Goal: Task Accomplishment & Management: Use online tool/utility

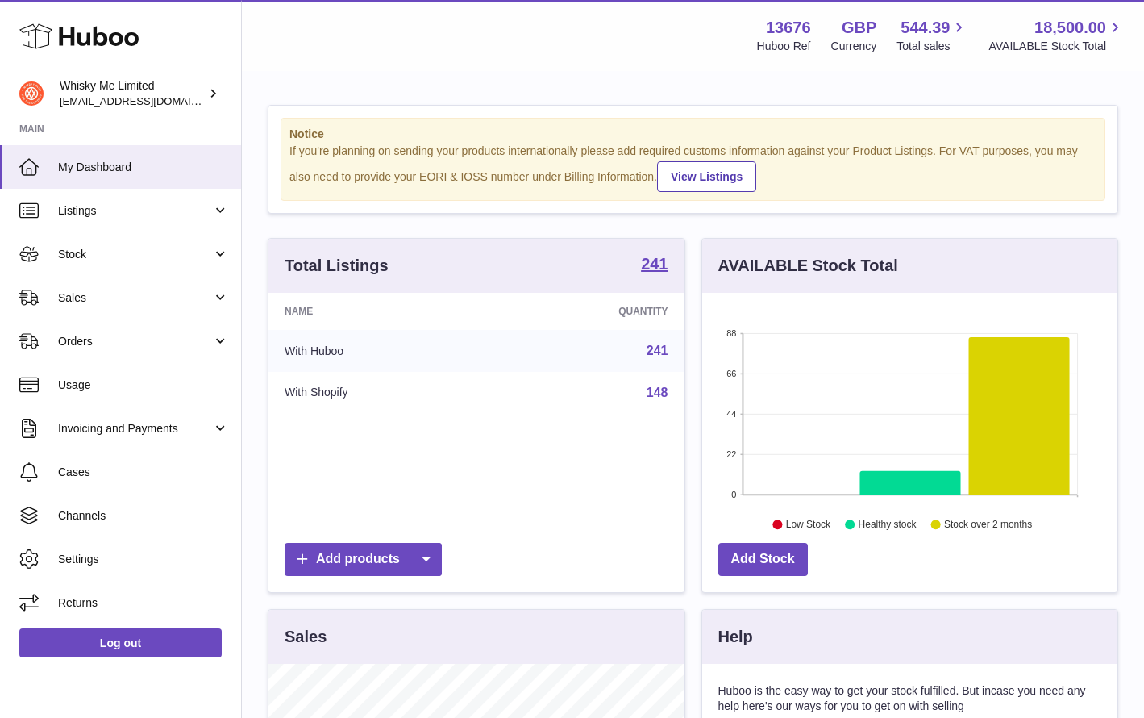
scroll to position [252, 415]
click at [156, 206] on span "Listings" at bounding box center [135, 210] width 154 height 15
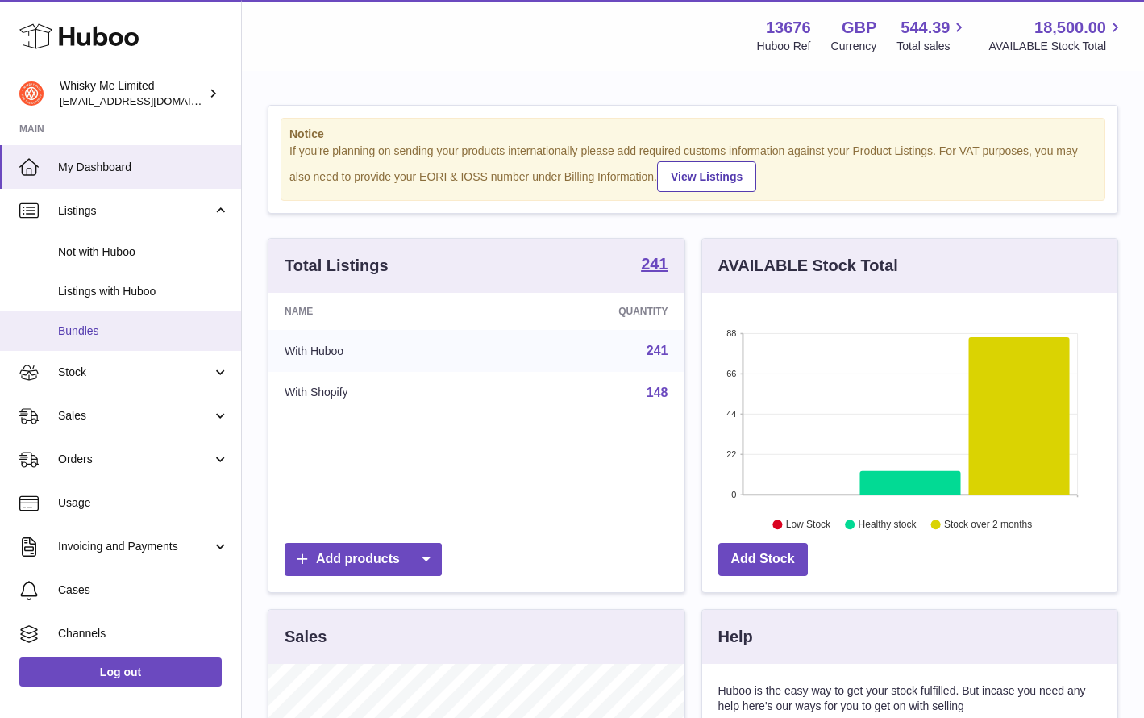
click at [128, 318] on link "Bundles" at bounding box center [120, 331] width 241 height 40
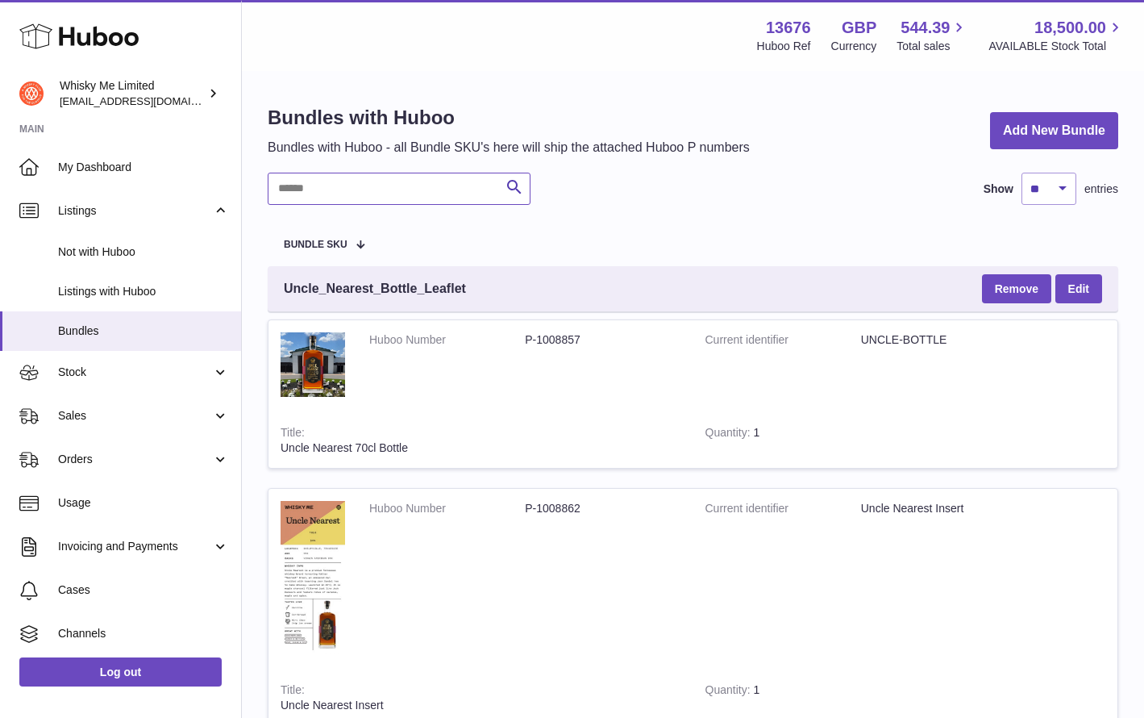
click at [331, 192] on input "text" at bounding box center [399, 189] width 263 height 32
type input "****"
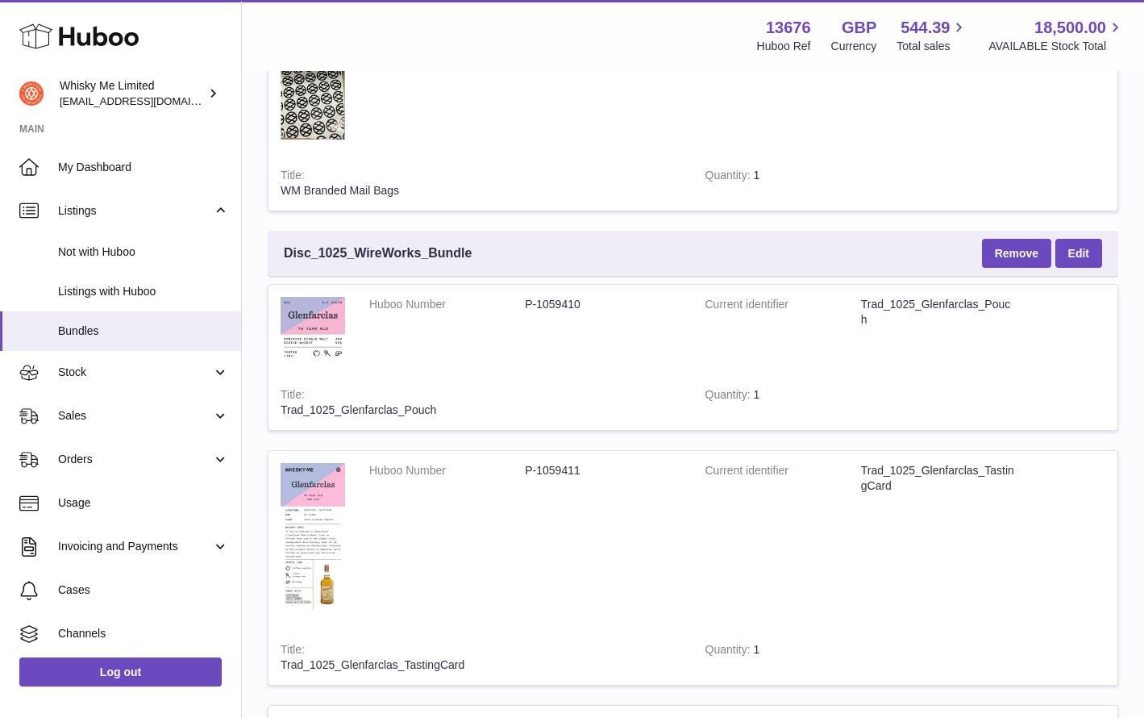
scroll to position [756, 0]
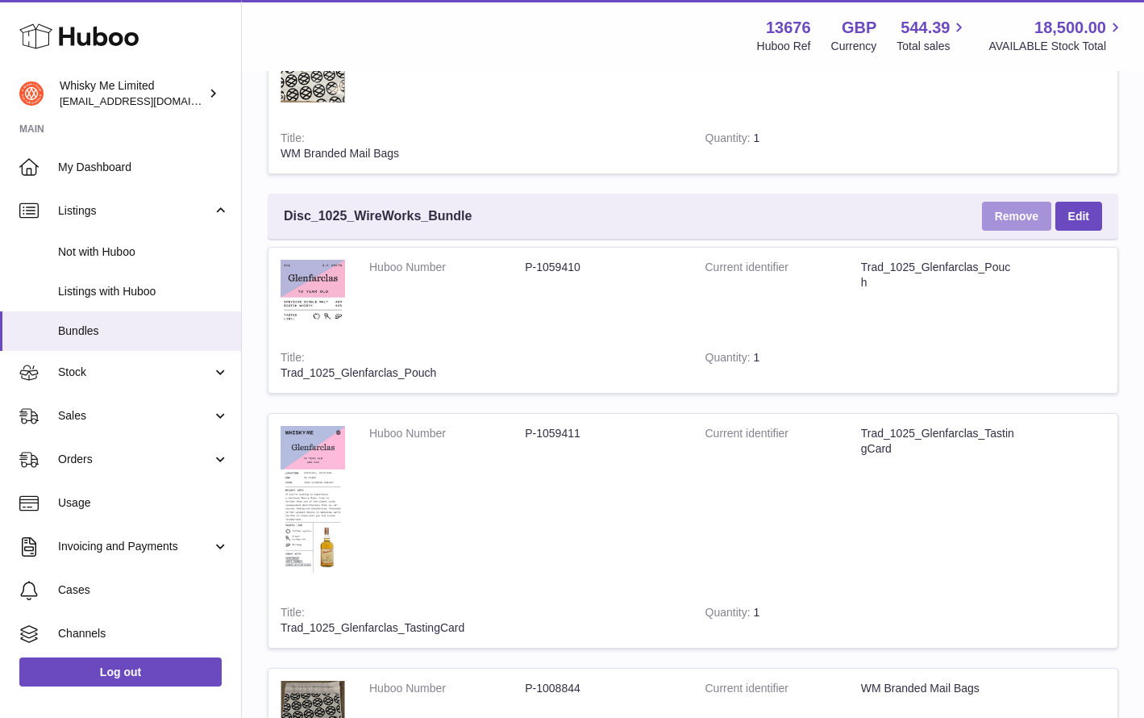
click at [1030, 210] on button "Remove" at bounding box center [1016, 216] width 69 height 29
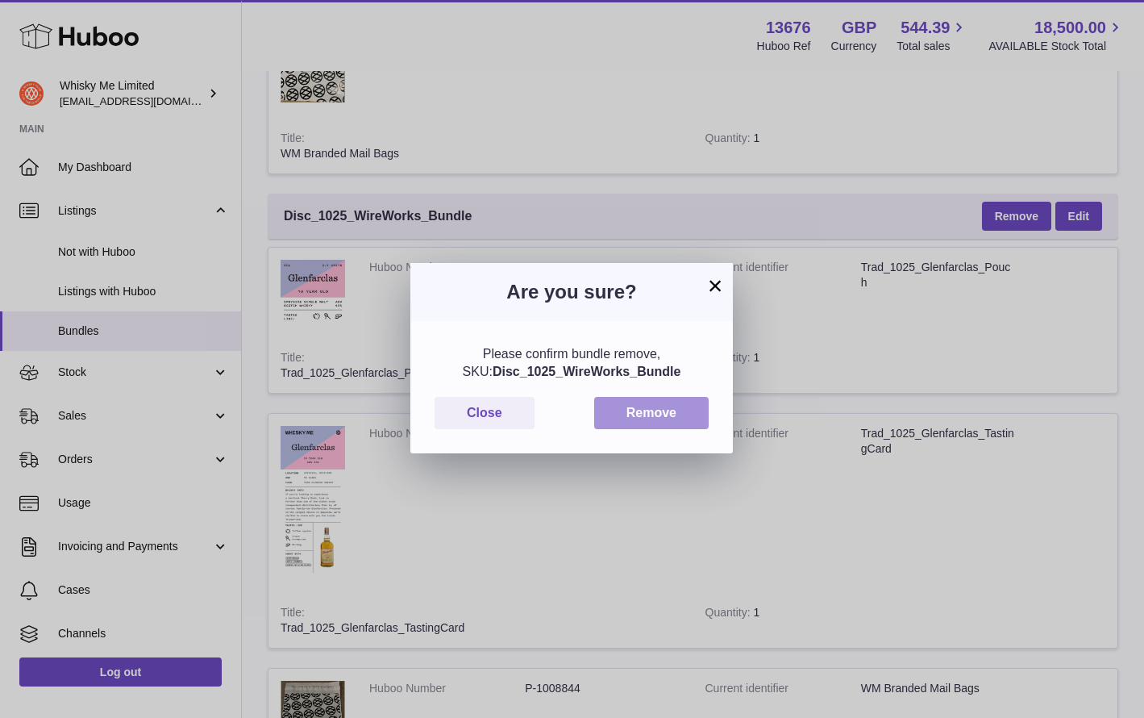
click at [667, 407] on button "Remove" at bounding box center [651, 413] width 114 height 33
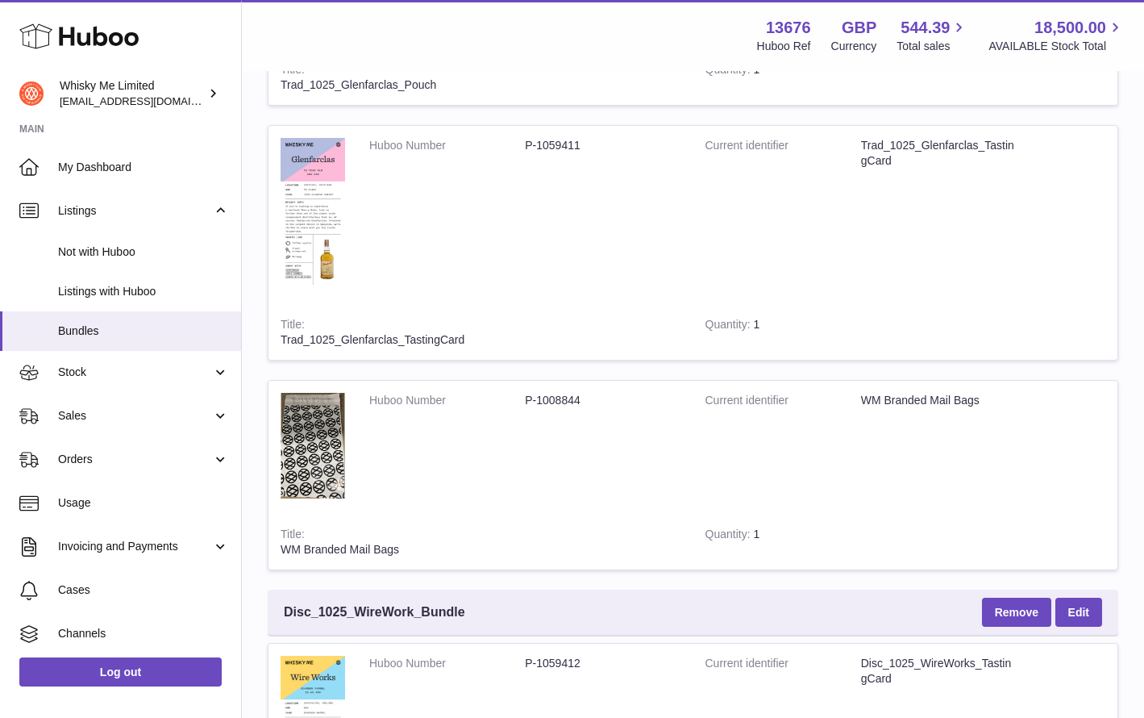
scroll to position [0, 0]
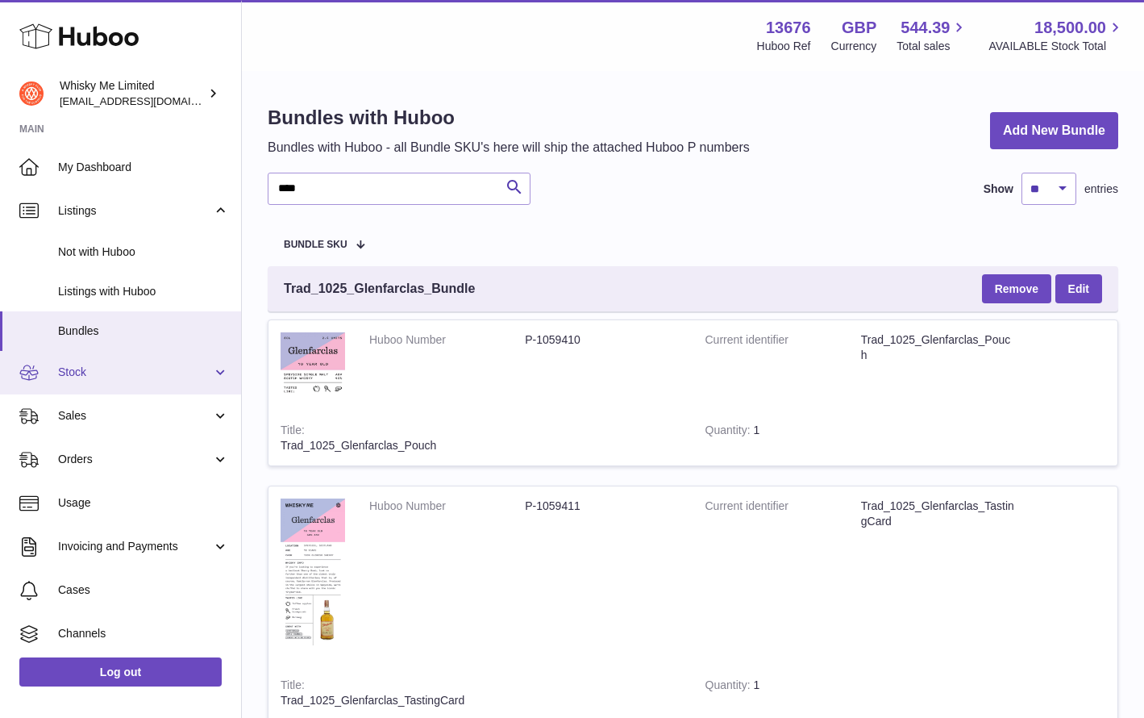
click at [195, 382] on link "Stock" at bounding box center [120, 373] width 241 height 44
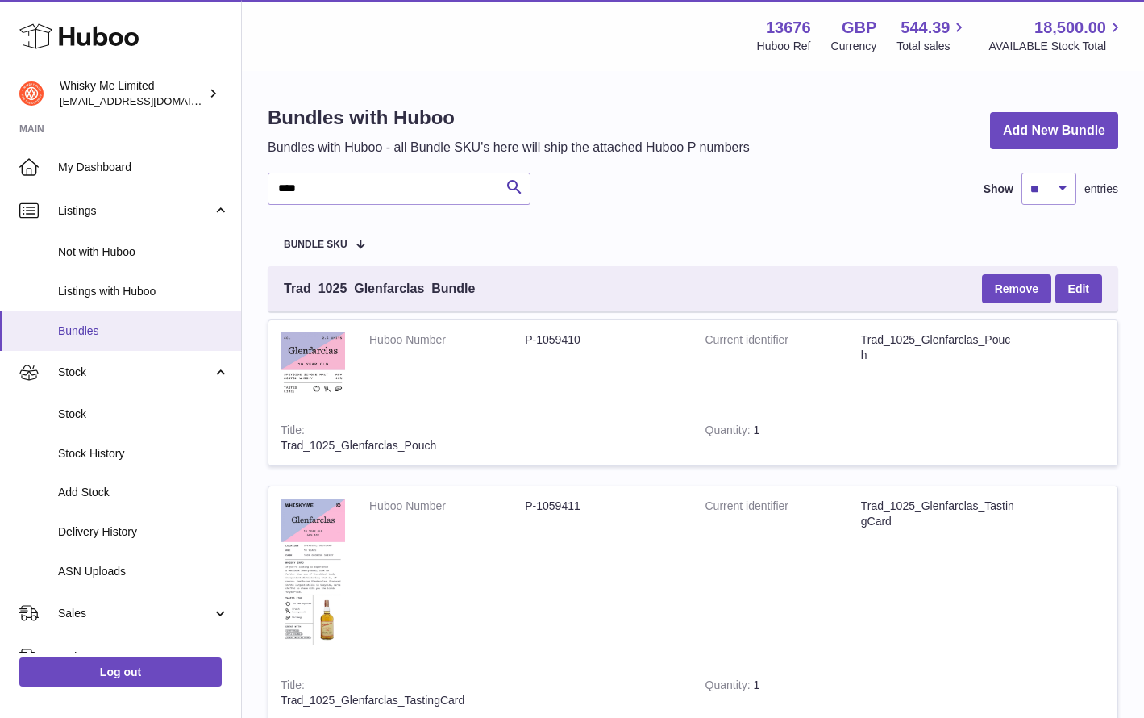
click at [201, 324] on span "Bundles" at bounding box center [143, 330] width 171 height 15
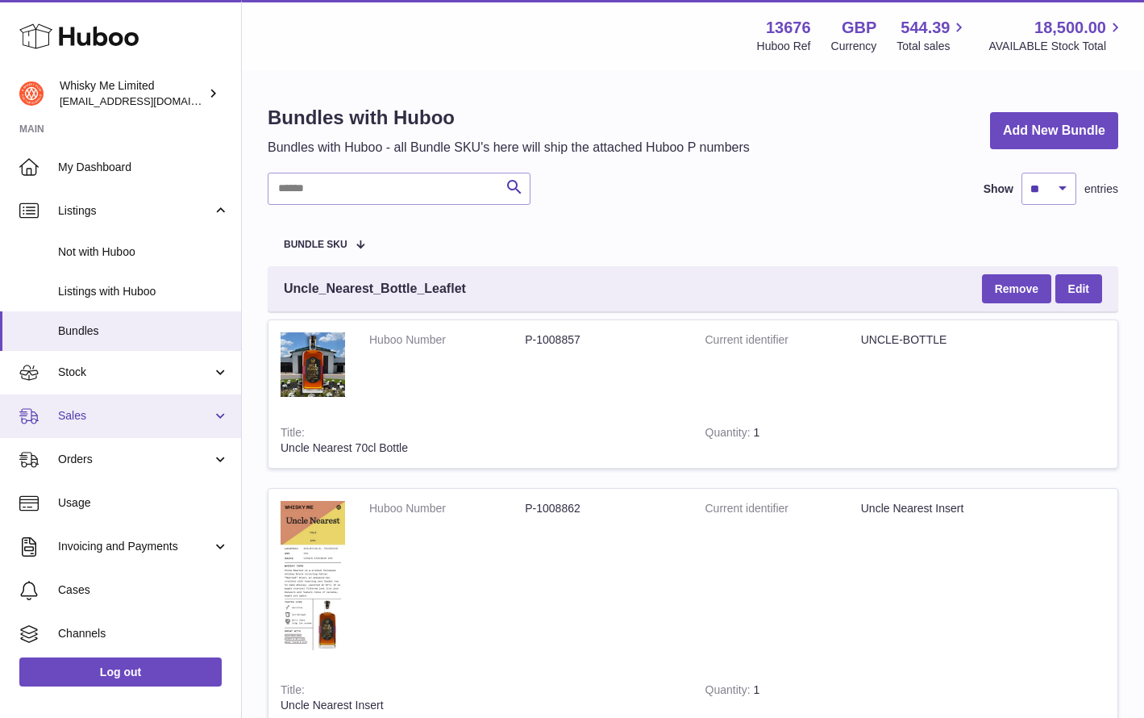
click at [185, 398] on link "Sales" at bounding box center [120, 416] width 241 height 44
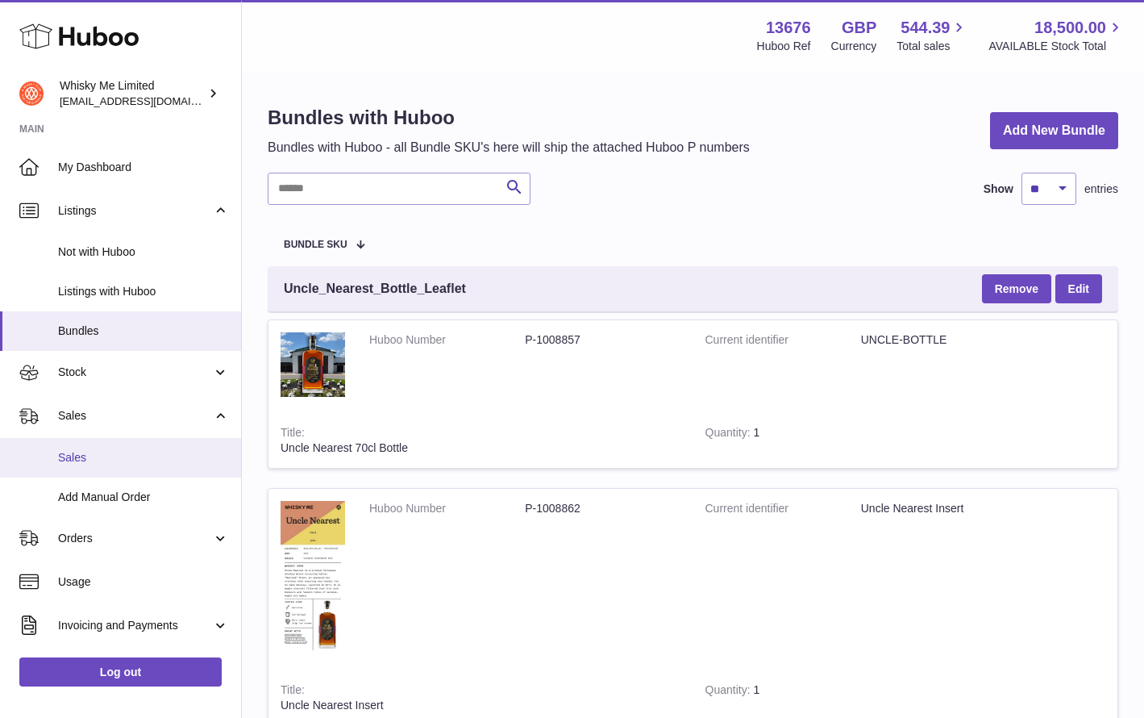
click at [152, 455] on span "Sales" at bounding box center [143, 457] width 171 height 15
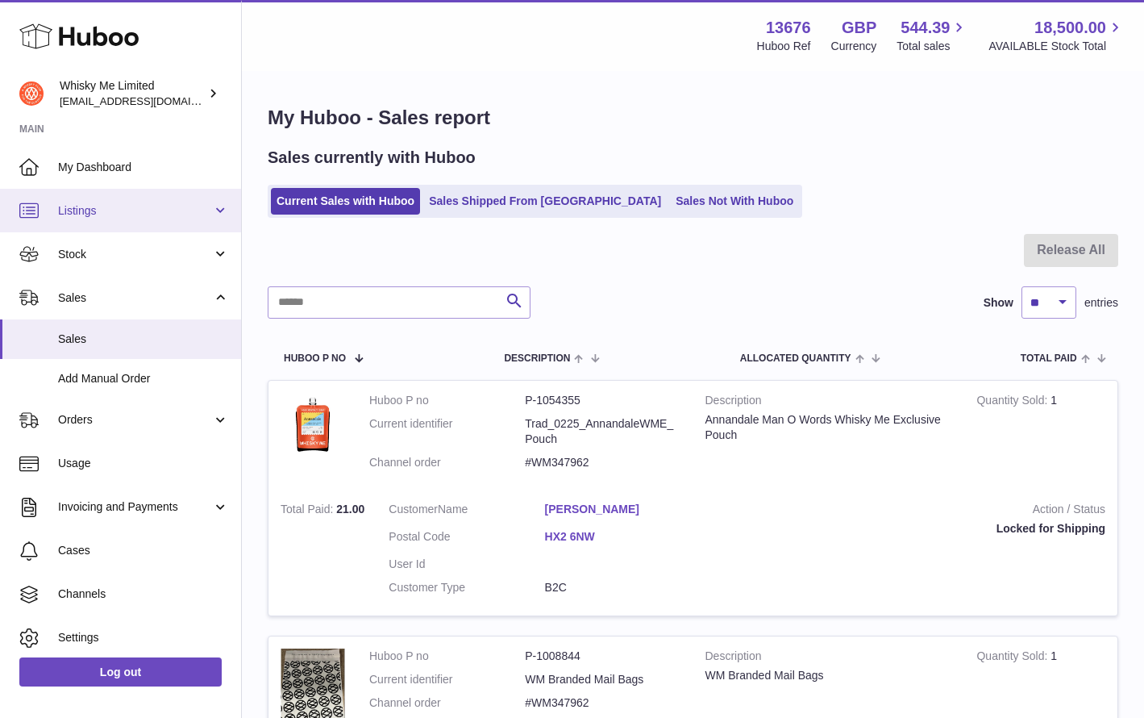
click at [155, 222] on link "Listings" at bounding box center [120, 211] width 241 height 44
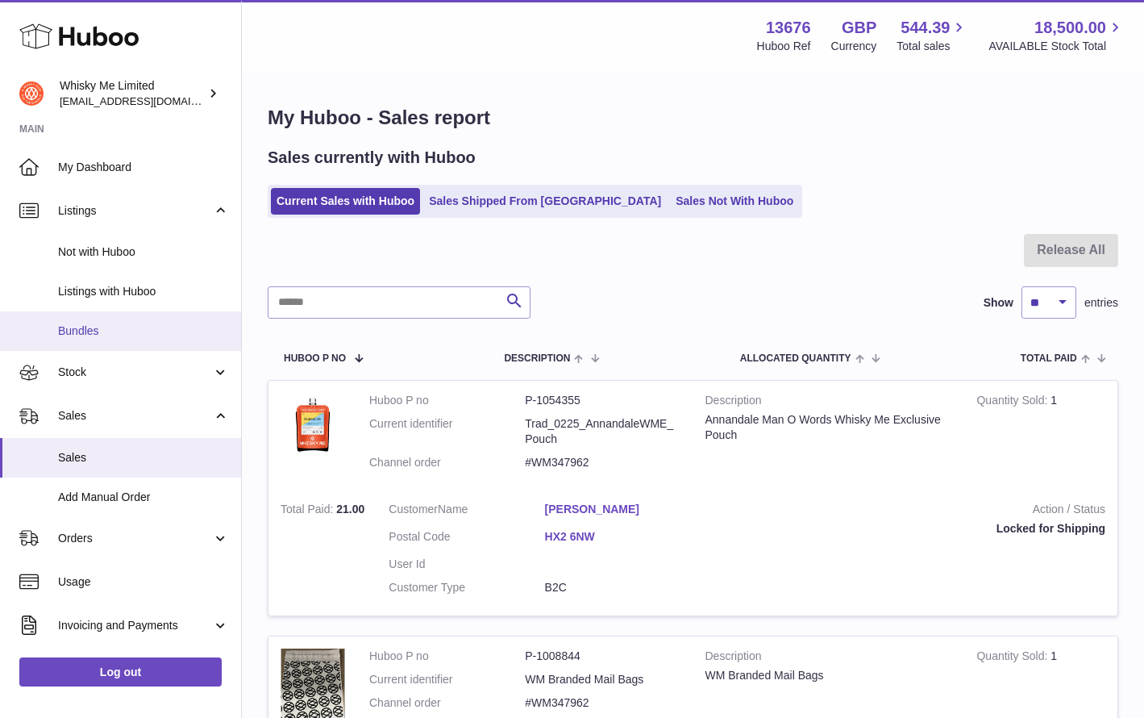
click at [117, 337] on span "Bundles" at bounding box center [143, 330] width 171 height 15
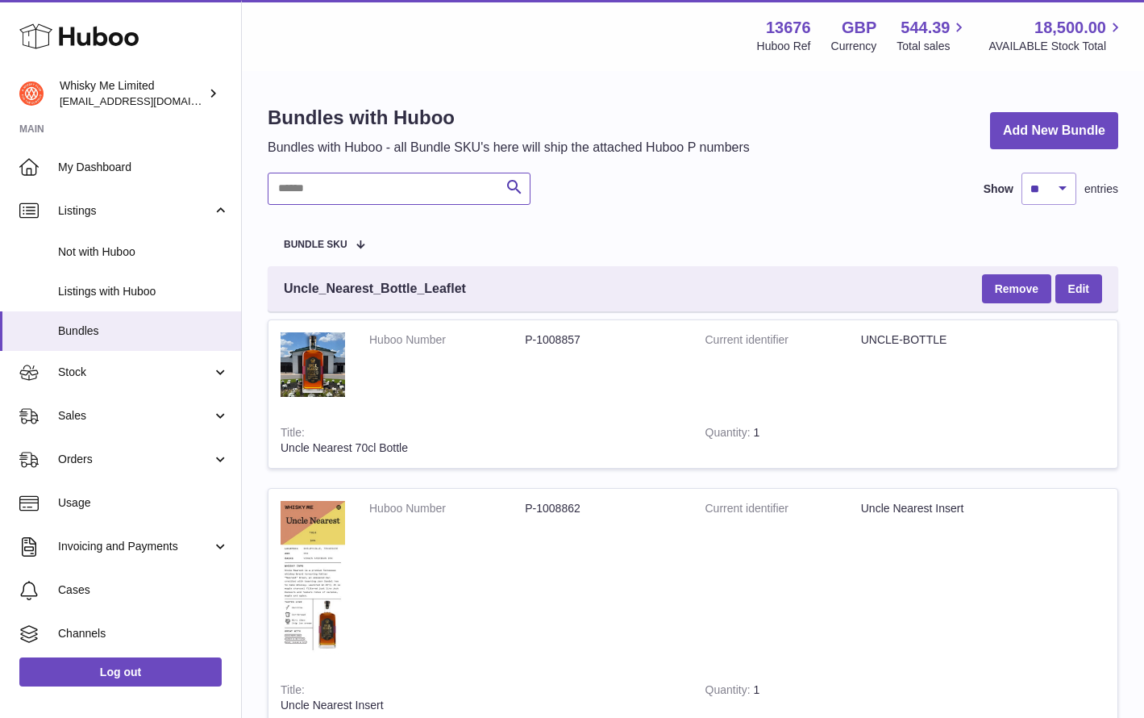
click at [402, 184] on input "text" at bounding box center [399, 189] width 263 height 32
type input "****"
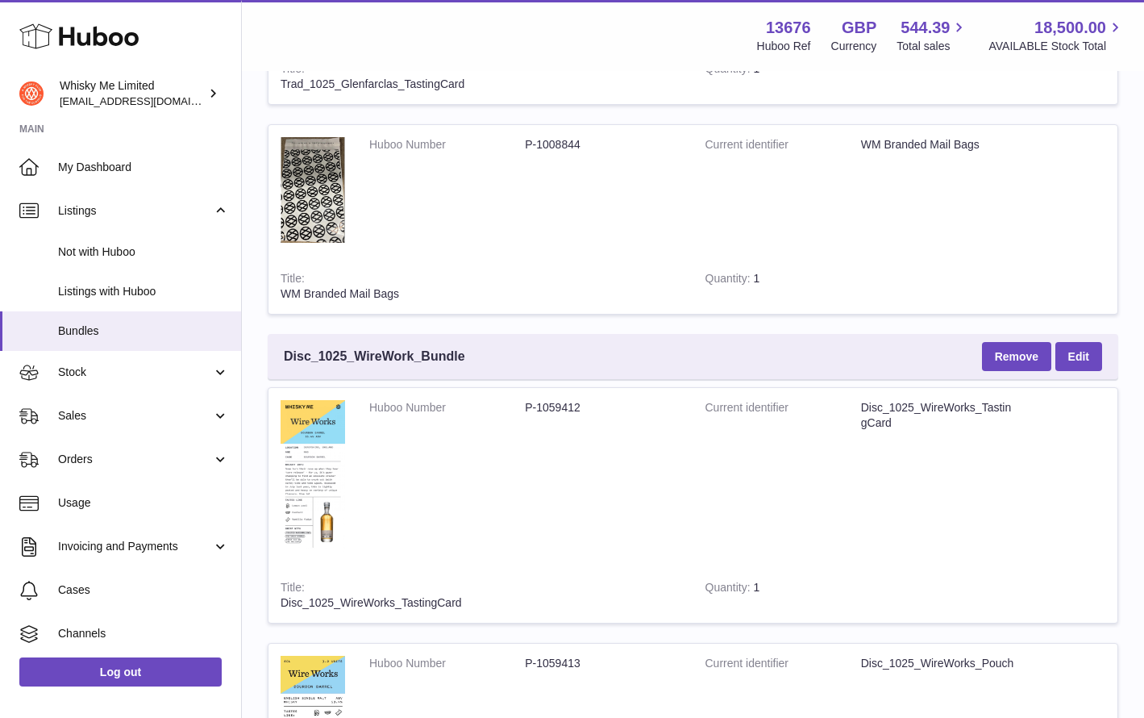
scroll to position [652, 0]
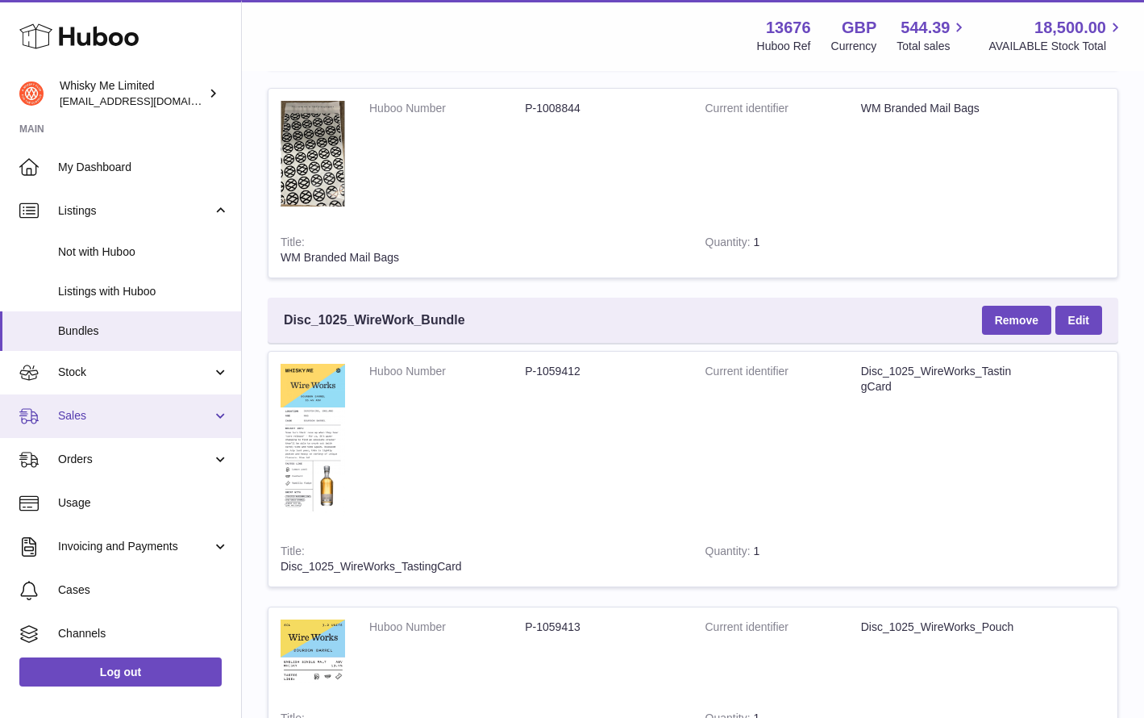
click at [169, 418] on span "Sales" at bounding box center [135, 415] width 154 height 15
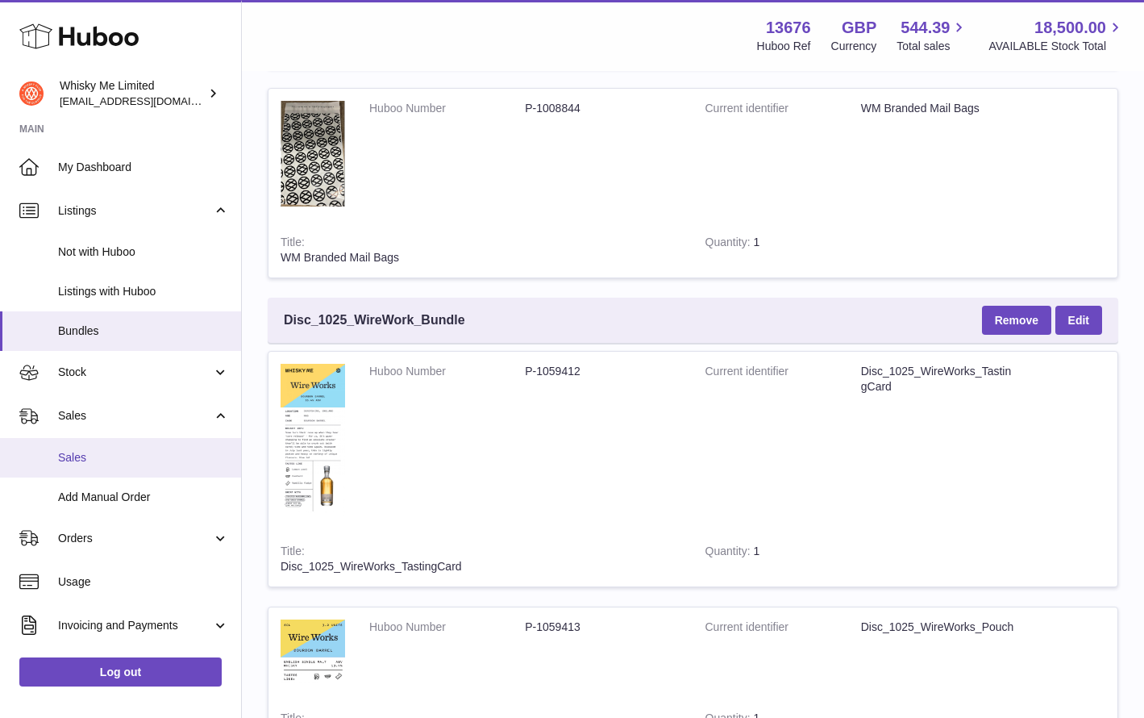
click at [145, 466] on link "Sales" at bounding box center [120, 458] width 241 height 40
click at [158, 444] on link "Sales" at bounding box center [120, 458] width 241 height 40
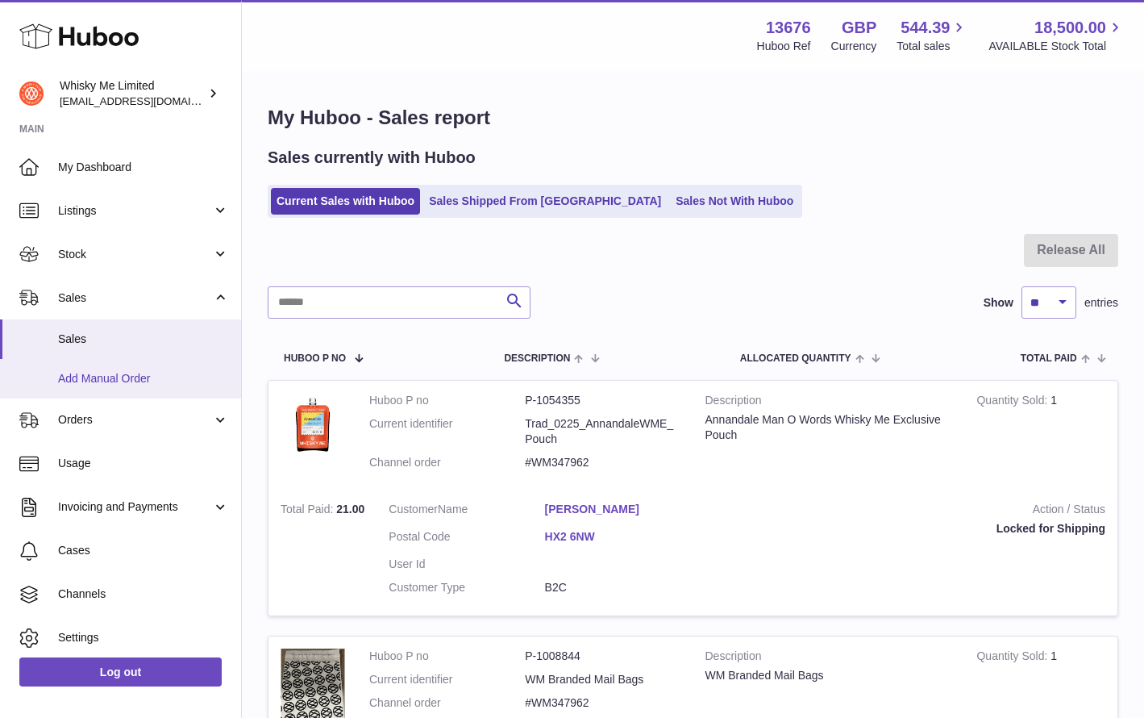
click at [97, 381] on span "Add Manual Order" at bounding box center [143, 378] width 171 height 15
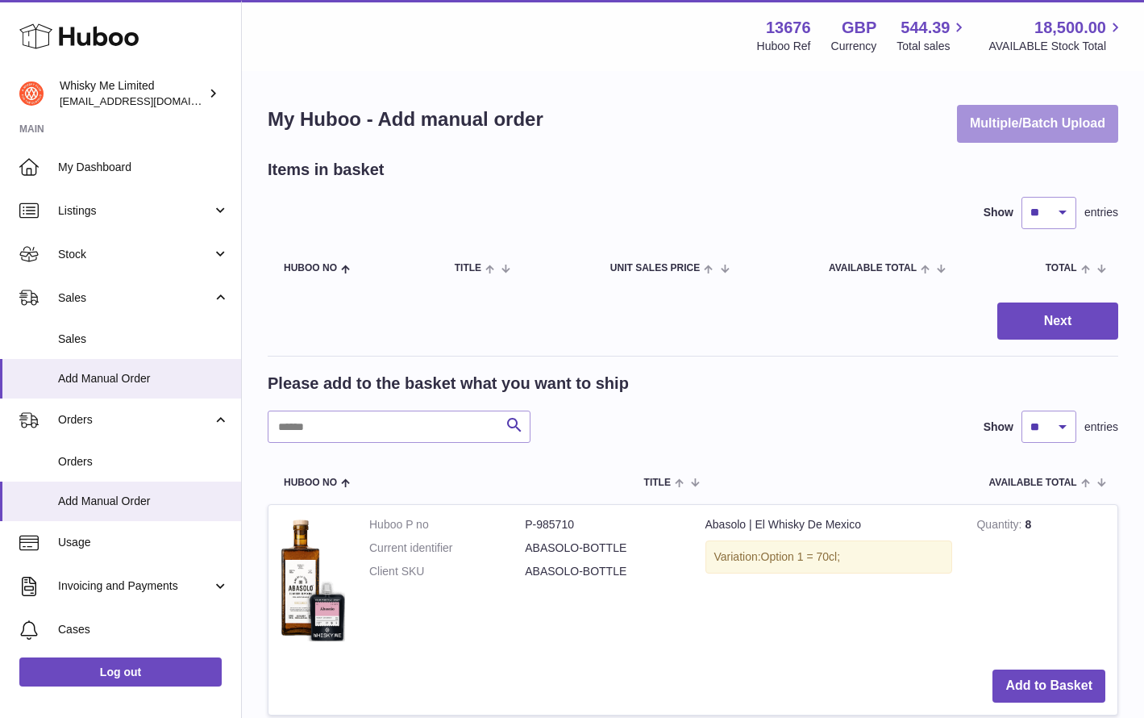
click at [1044, 120] on button "Multiple/Batch Upload" at bounding box center [1037, 124] width 161 height 38
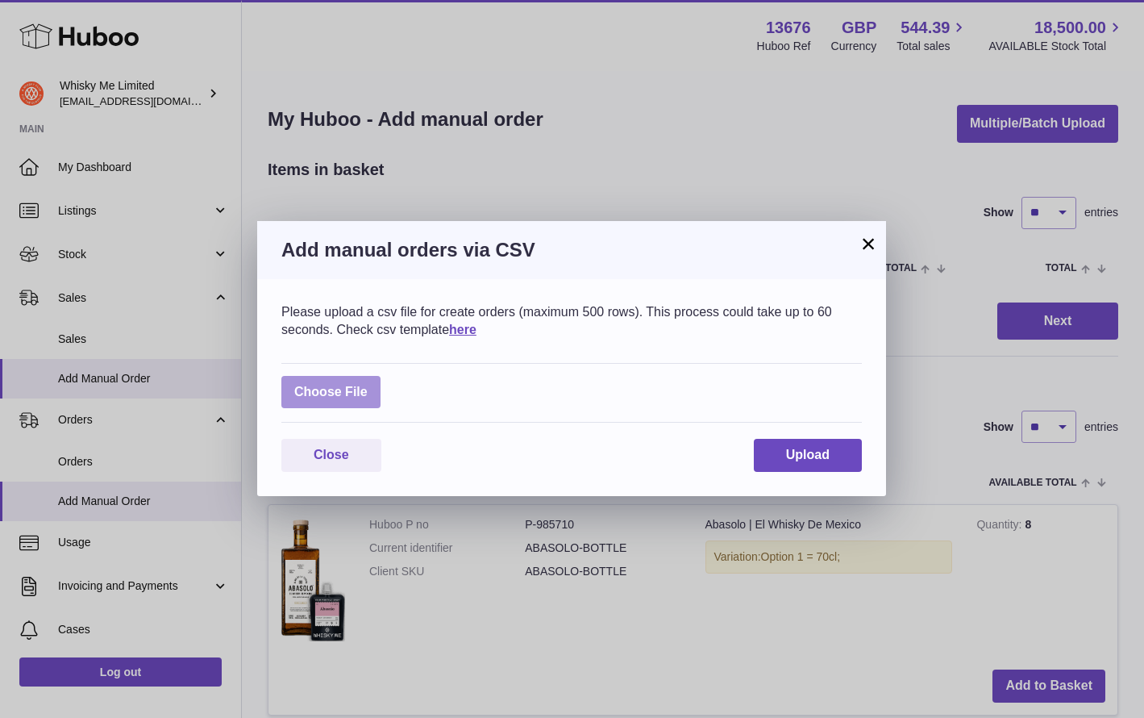
click at [356, 379] on label at bounding box center [330, 392] width 99 height 33
click at [368, 384] on input "file" at bounding box center [368, 384] width 1 height 1
type input "**********"
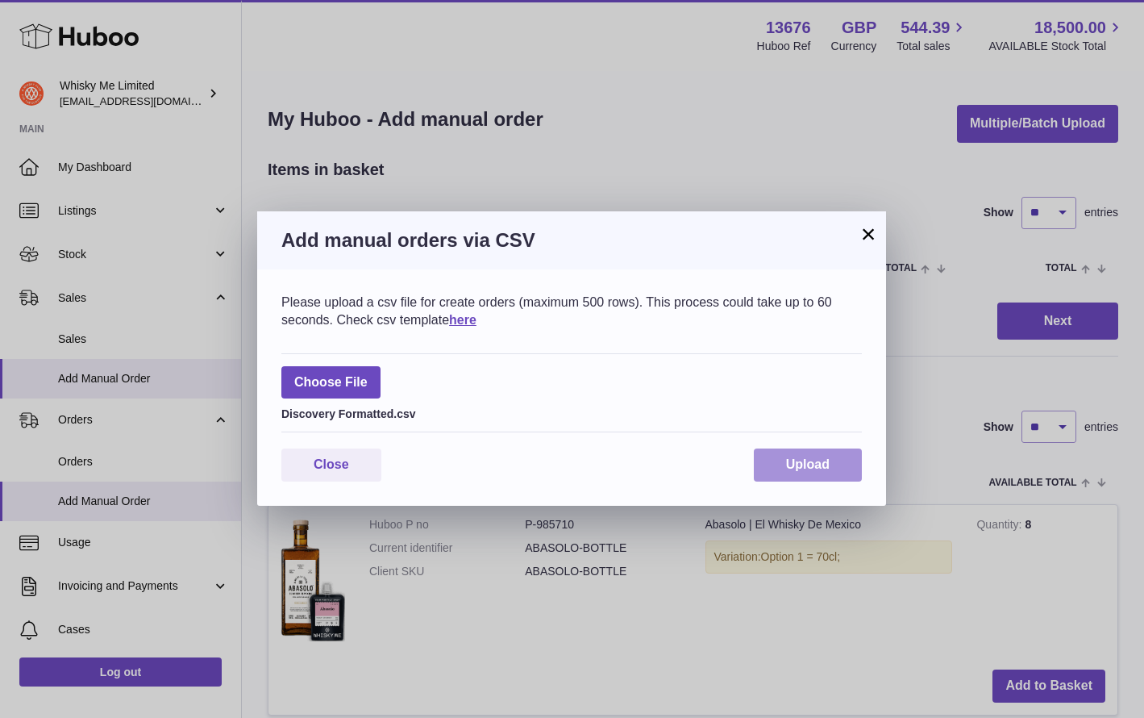
click at [804, 468] on span "Upload" at bounding box center [808, 464] width 44 height 14
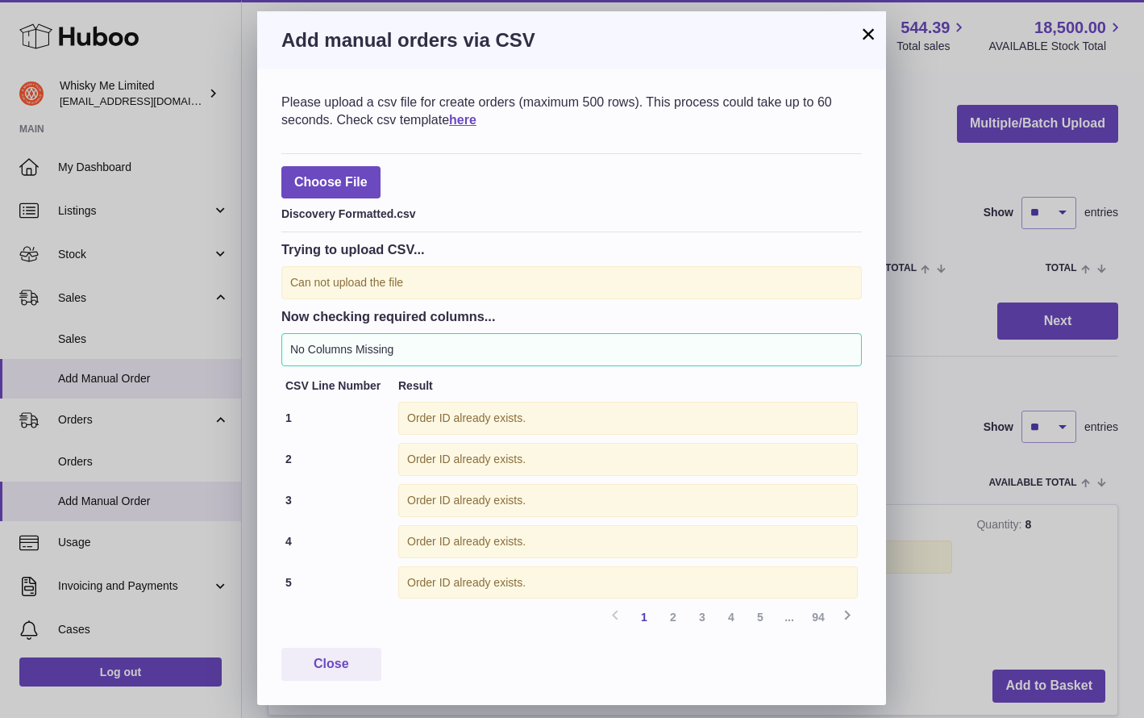
click at [872, 31] on button "×" at bounding box center [868, 33] width 19 height 19
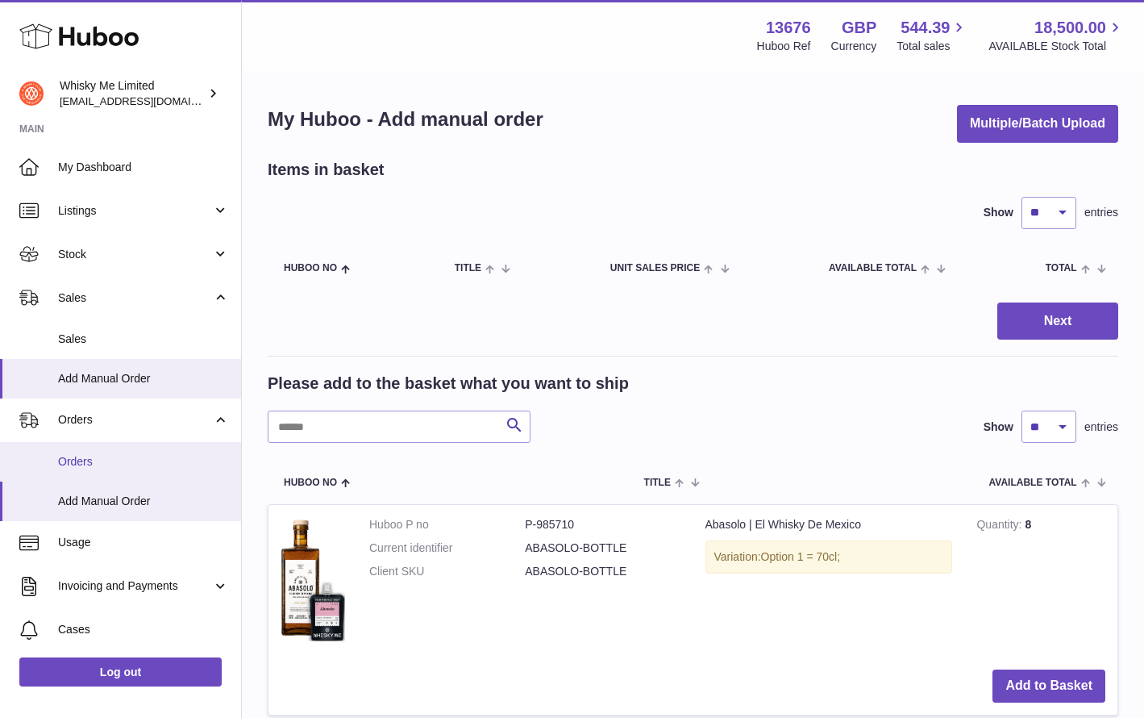
click at [121, 463] on span "Orders" at bounding box center [143, 461] width 171 height 15
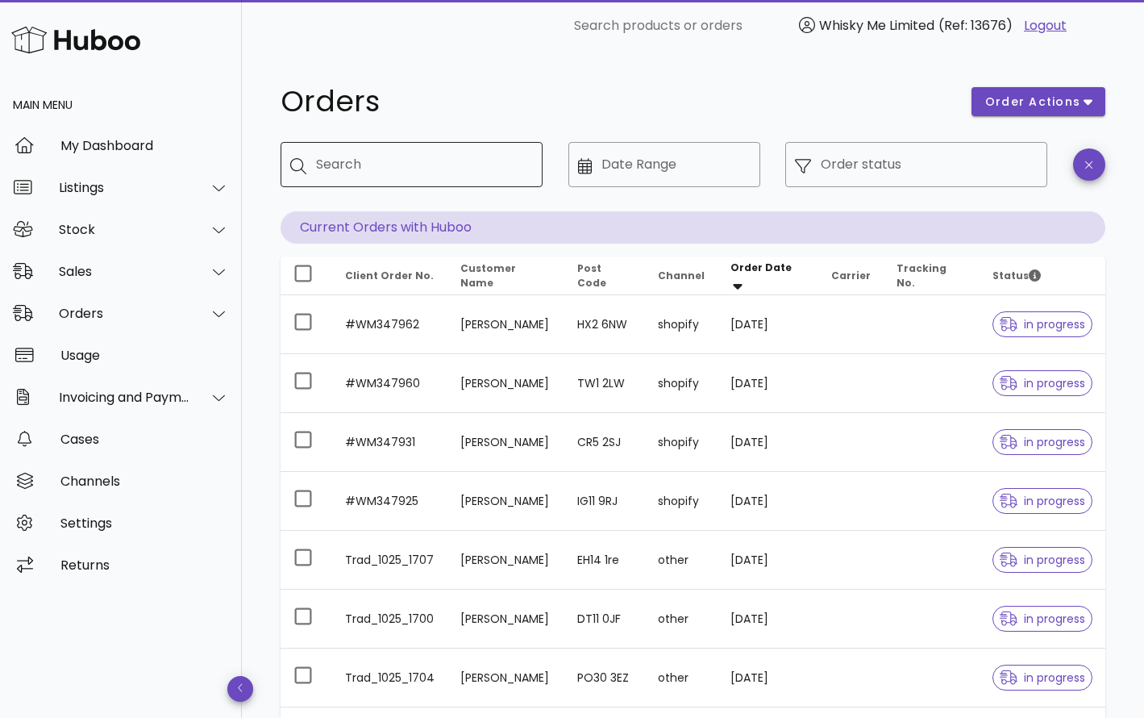
click at [356, 173] on input "Search" at bounding box center [423, 165] width 214 height 26
paste input "**********"
type input "**********"
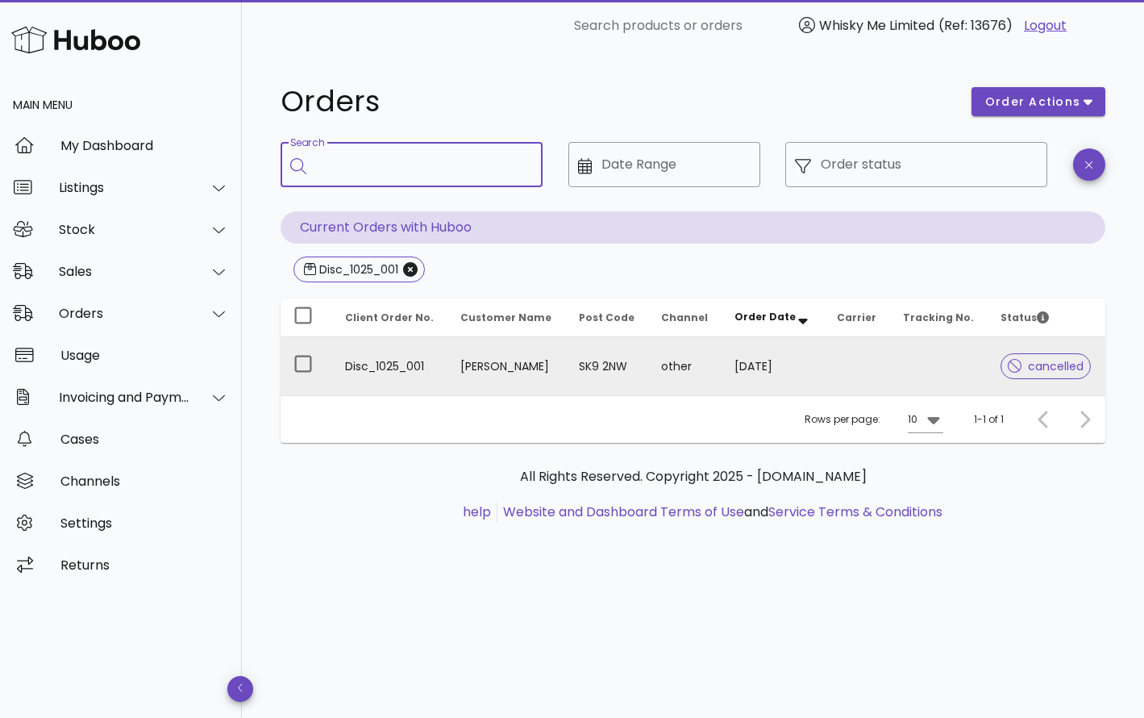
click at [648, 348] on td "SK9 2NW" at bounding box center [607, 366] width 82 height 58
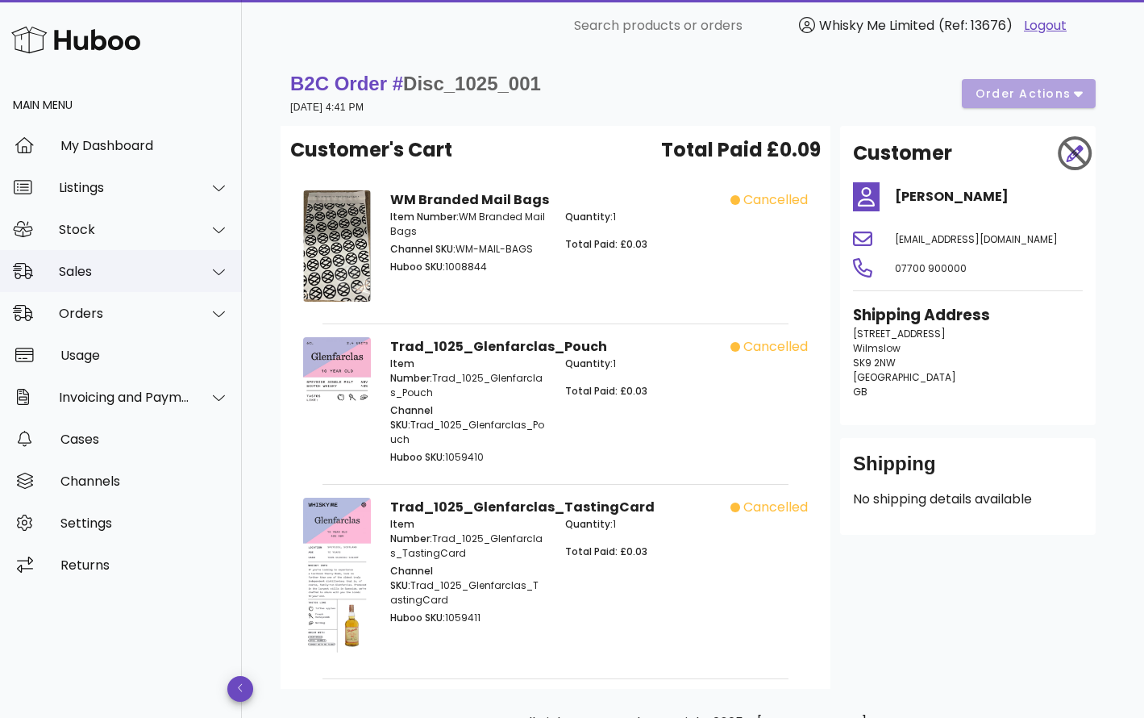
click at [158, 271] on div "Sales" at bounding box center [124, 271] width 131 height 15
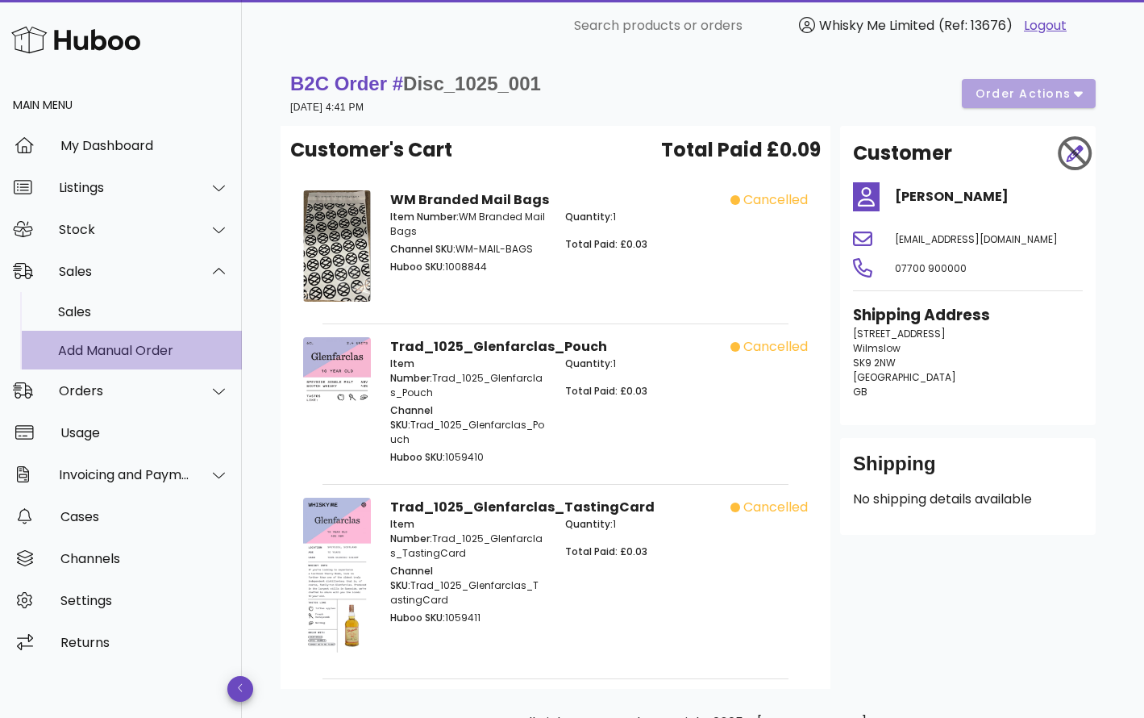
click at [146, 343] on div "Add Manual Order" at bounding box center [143, 350] width 171 height 15
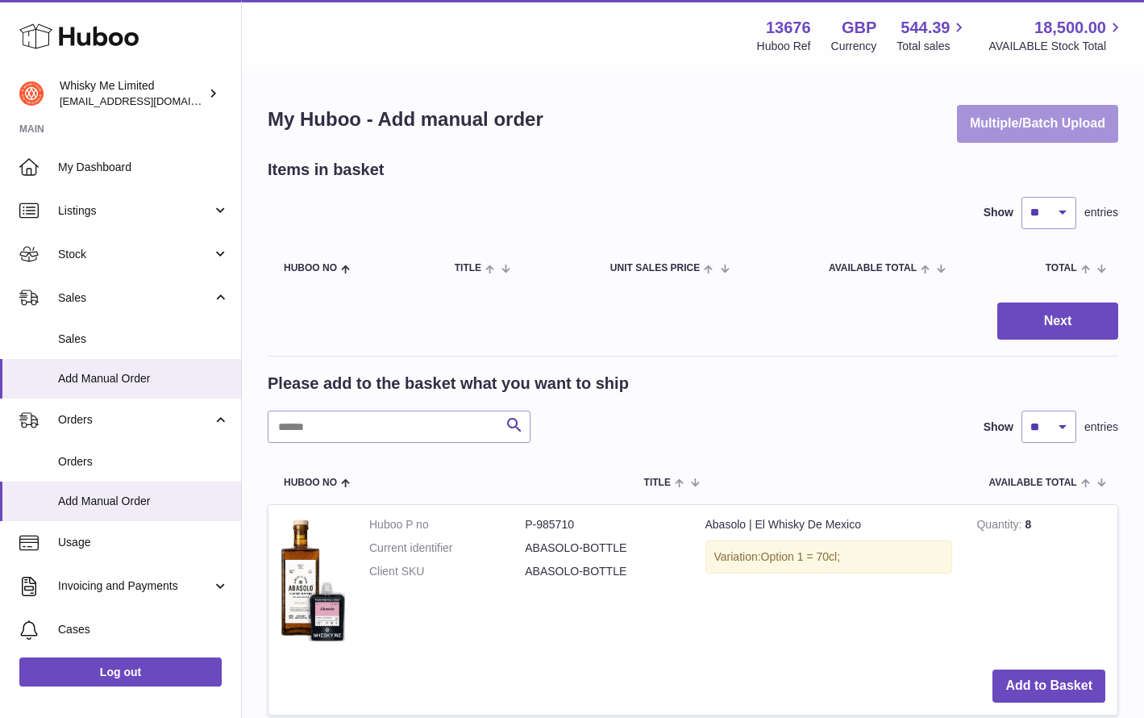
click at [1063, 128] on button "Multiple/Batch Upload" at bounding box center [1037, 124] width 161 height 38
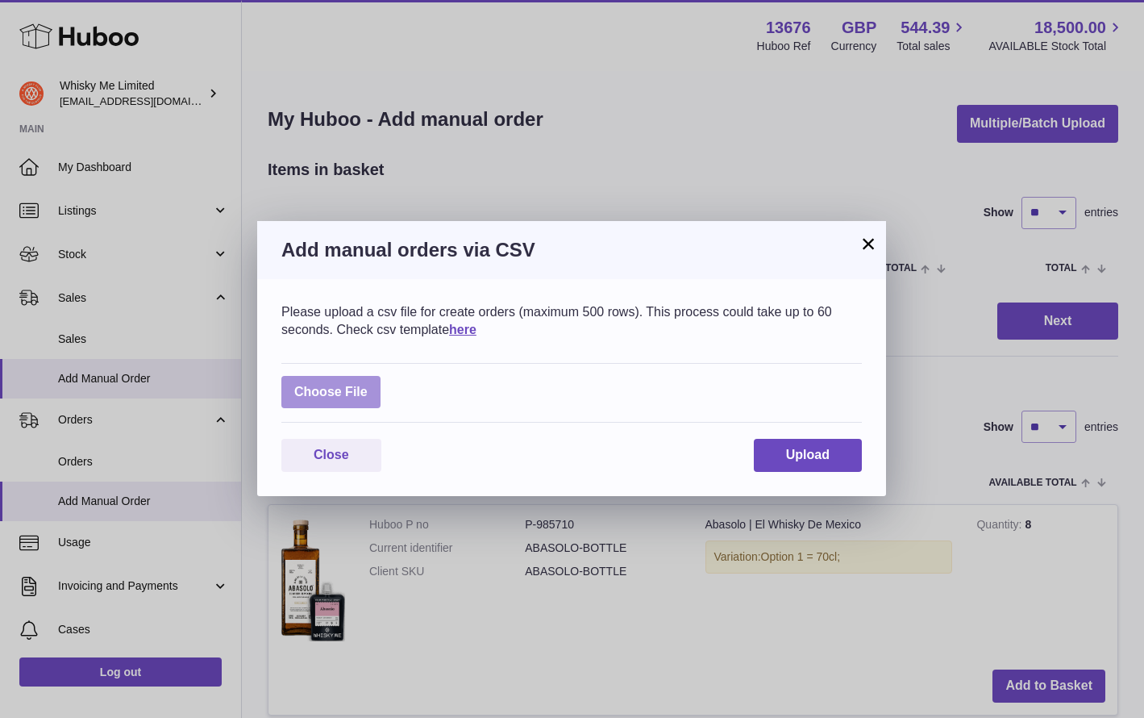
click at [314, 404] on label at bounding box center [330, 392] width 99 height 33
click at [368, 385] on input "file" at bounding box center [368, 384] width 1 height 1
type input "**********"
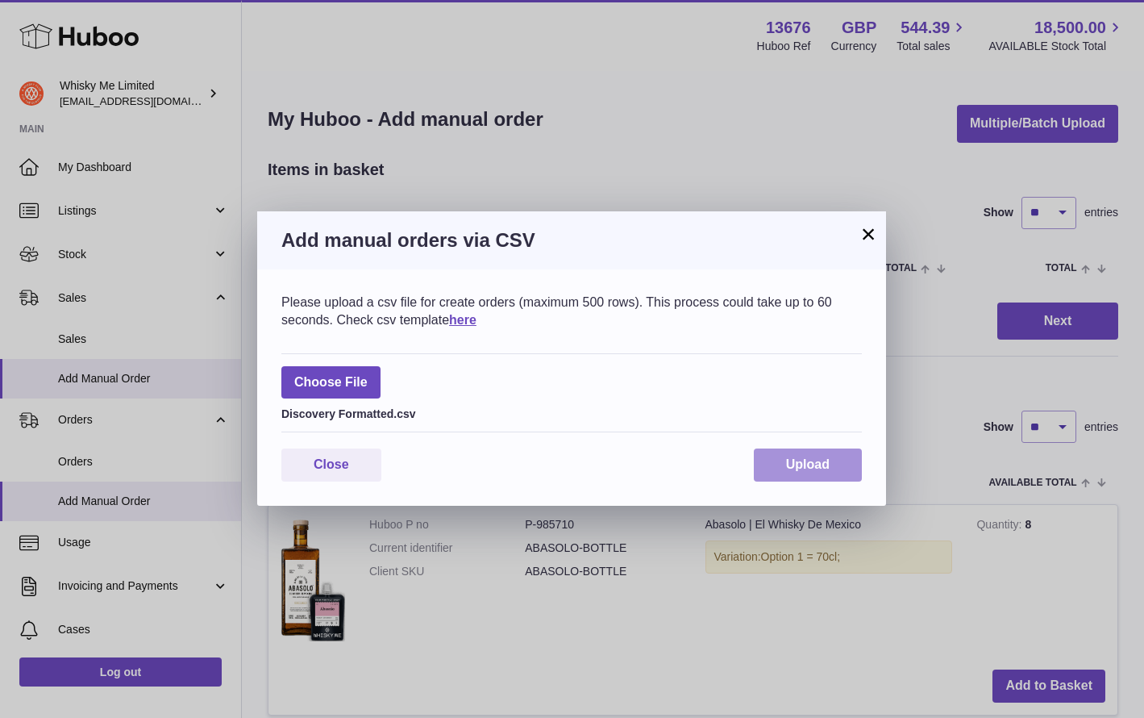
click at [797, 457] on span "Upload" at bounding box center [808, 464] width 44 height 14
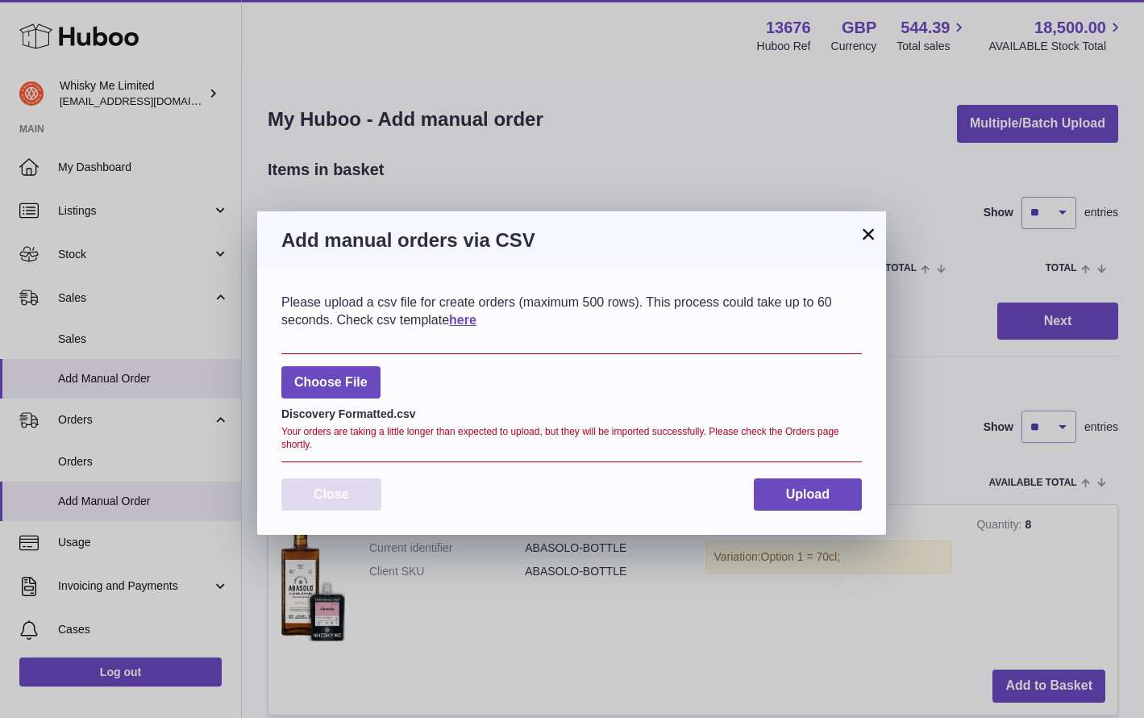
click at [368, 492] on button "Close" at bounding box center [331, 494] width 100 height 33
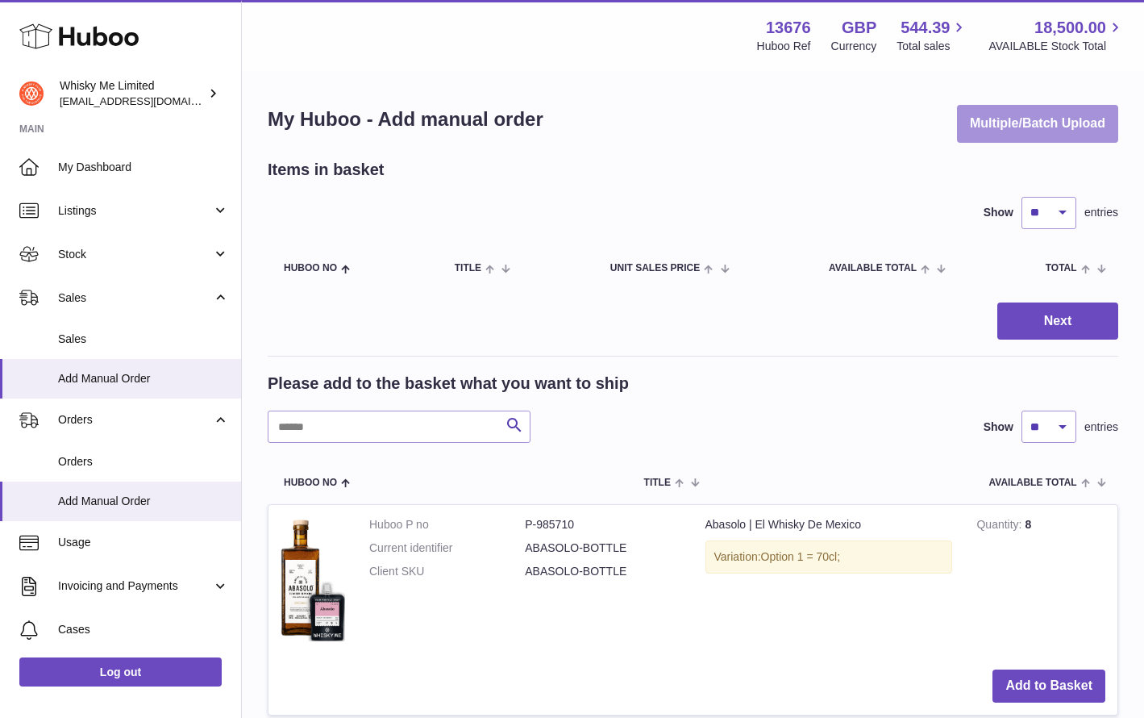
click at [989, 131] on button "Multiple/Batch Upload" at bounding box center [1037, 124] width 161 height 38
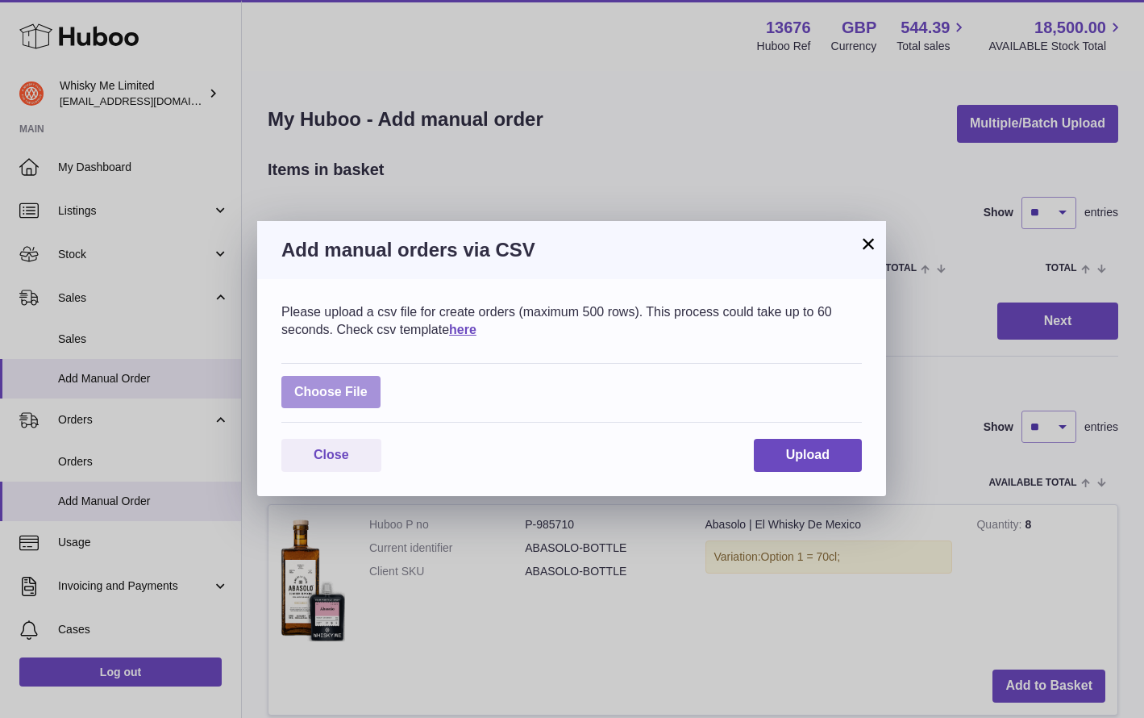
click at [366, 382] on label at bounding box center [330, 392] width 99 height 33
click at [368, 384] on input "file" at bounding box center [368, 384] width 1 height 1
type input "**********"
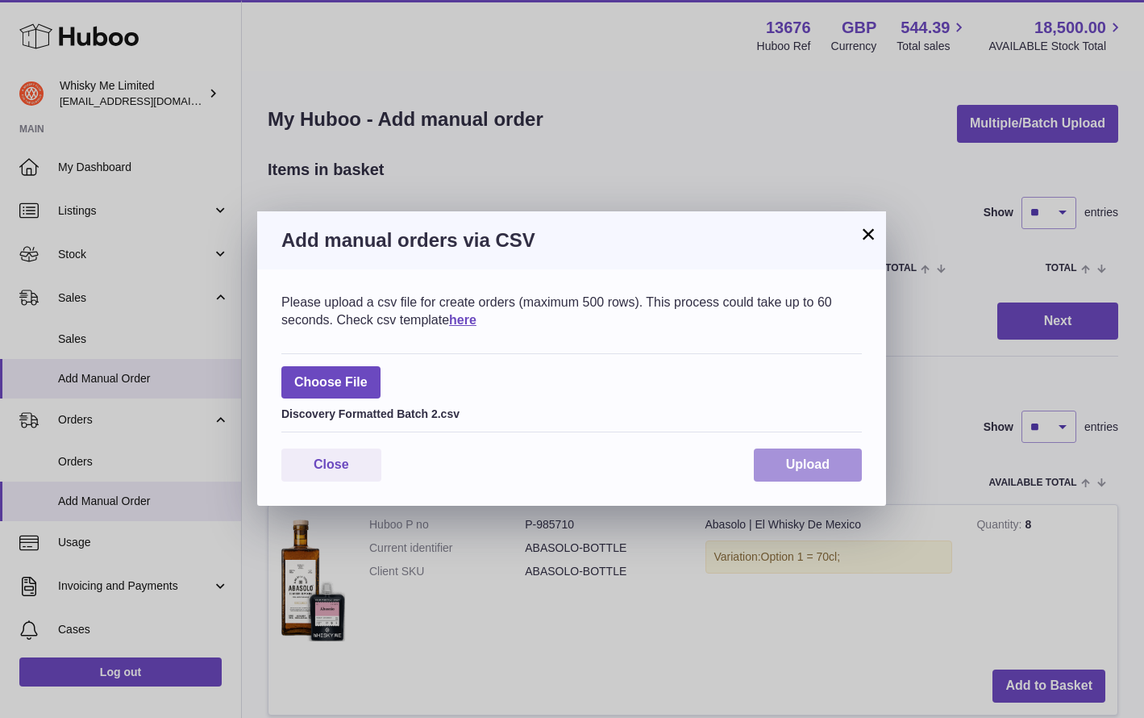
click at [810, 467] on span "Upload" at bounding box center [808, 464] width 44 height 14
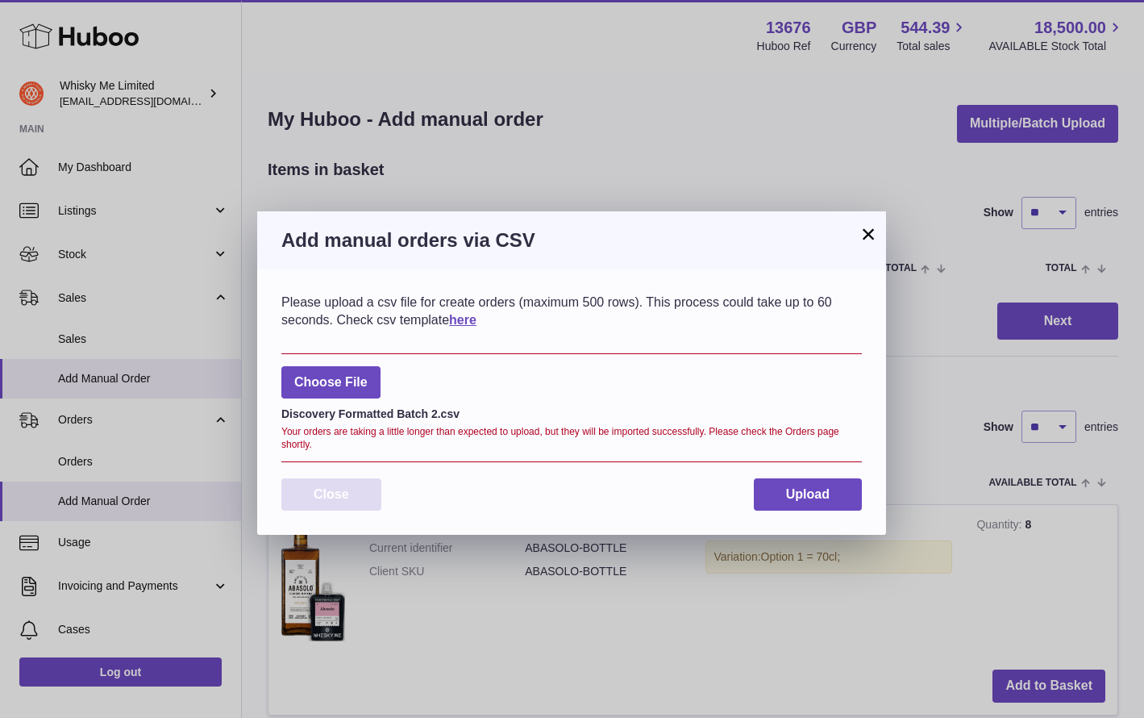
click at [334, 497] on span "Close" at bounding box center [331, 494] width 35 height 14
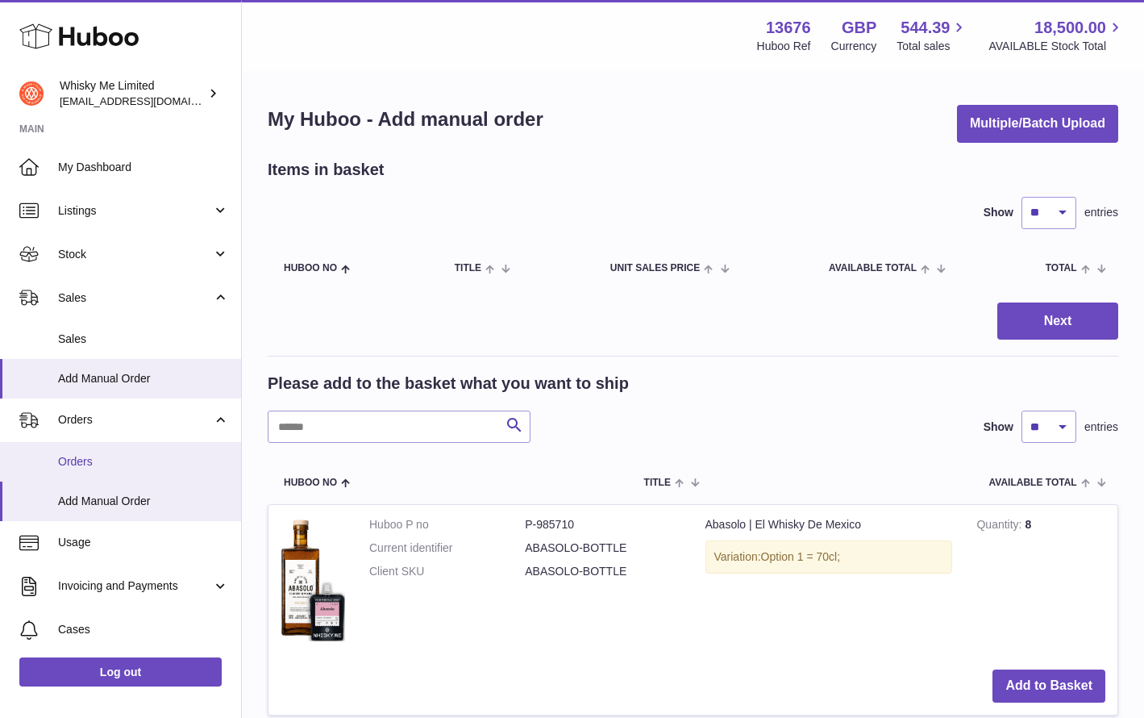
click at [114, 461] on span "Orders" at bounding box center [143, 461] width 171 height 15
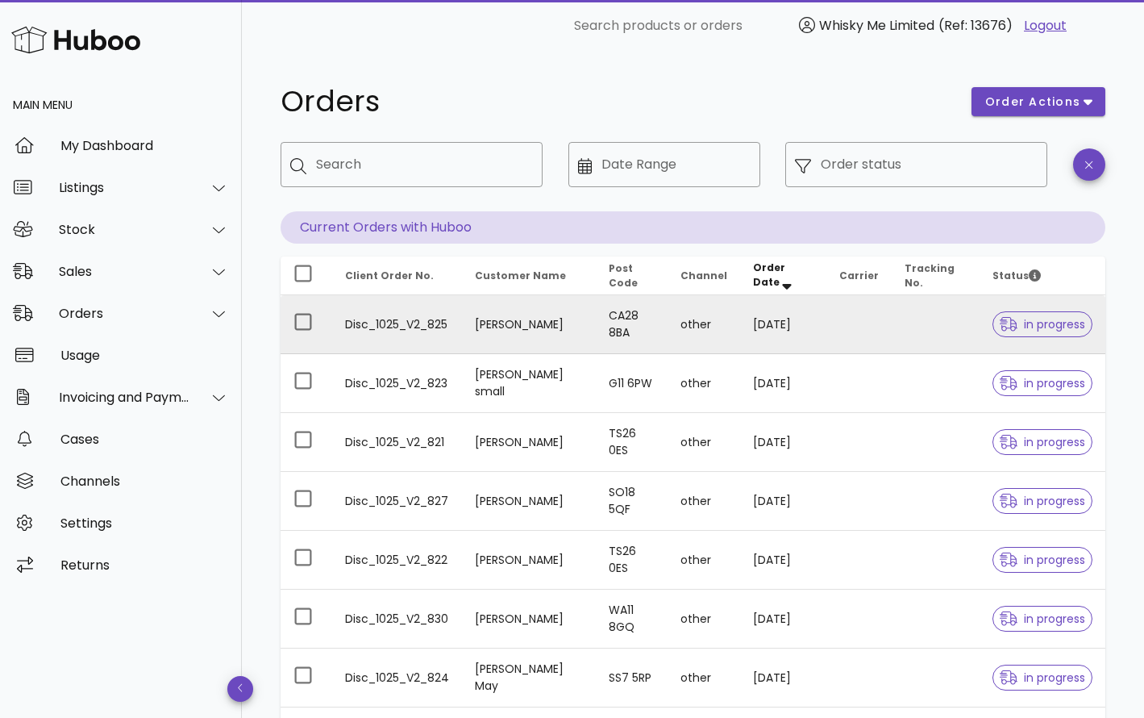
click at [392, 326] on td "Disc_1025_V2_825" at bounding box center [397, 324] width 130 height 59
